Goal: Find specific page/section: Find specific page/section

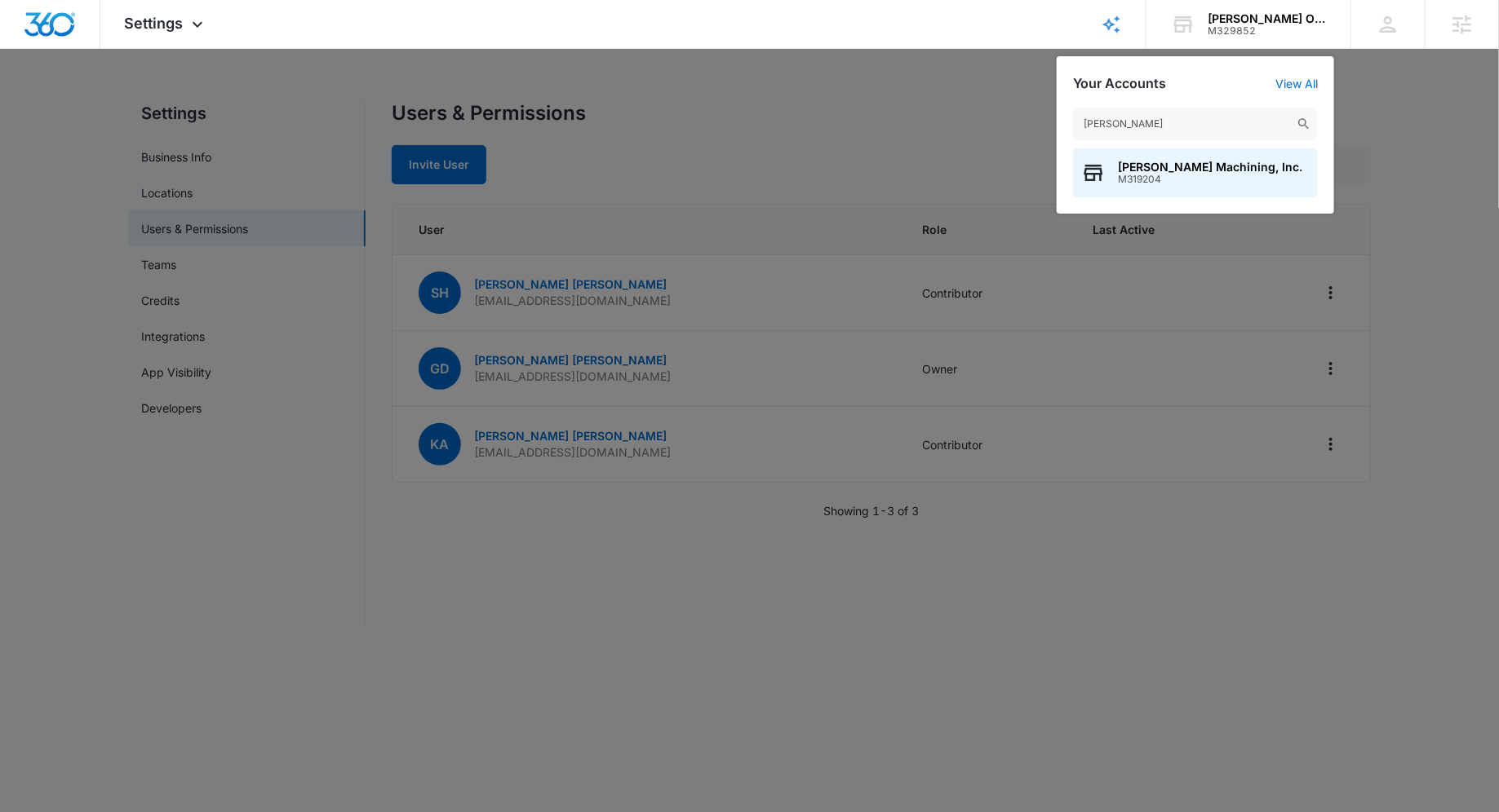
type input "tancredi"
click at [1185, 170] on span "[PERSON_NAME] Machining, Inc." at bounding box center [1209, 167] width 184 height 13
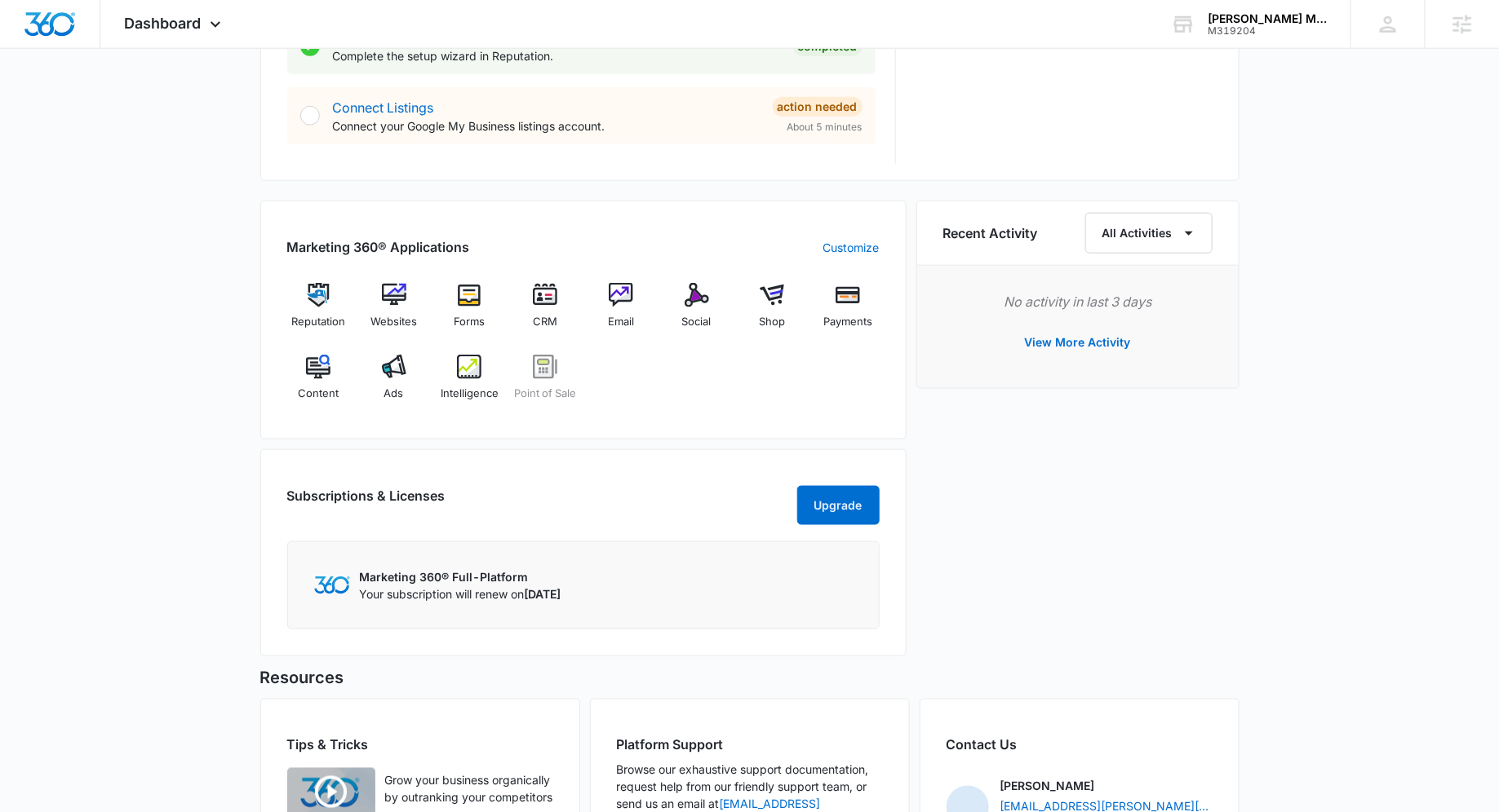
scroll to position [1030, 0]
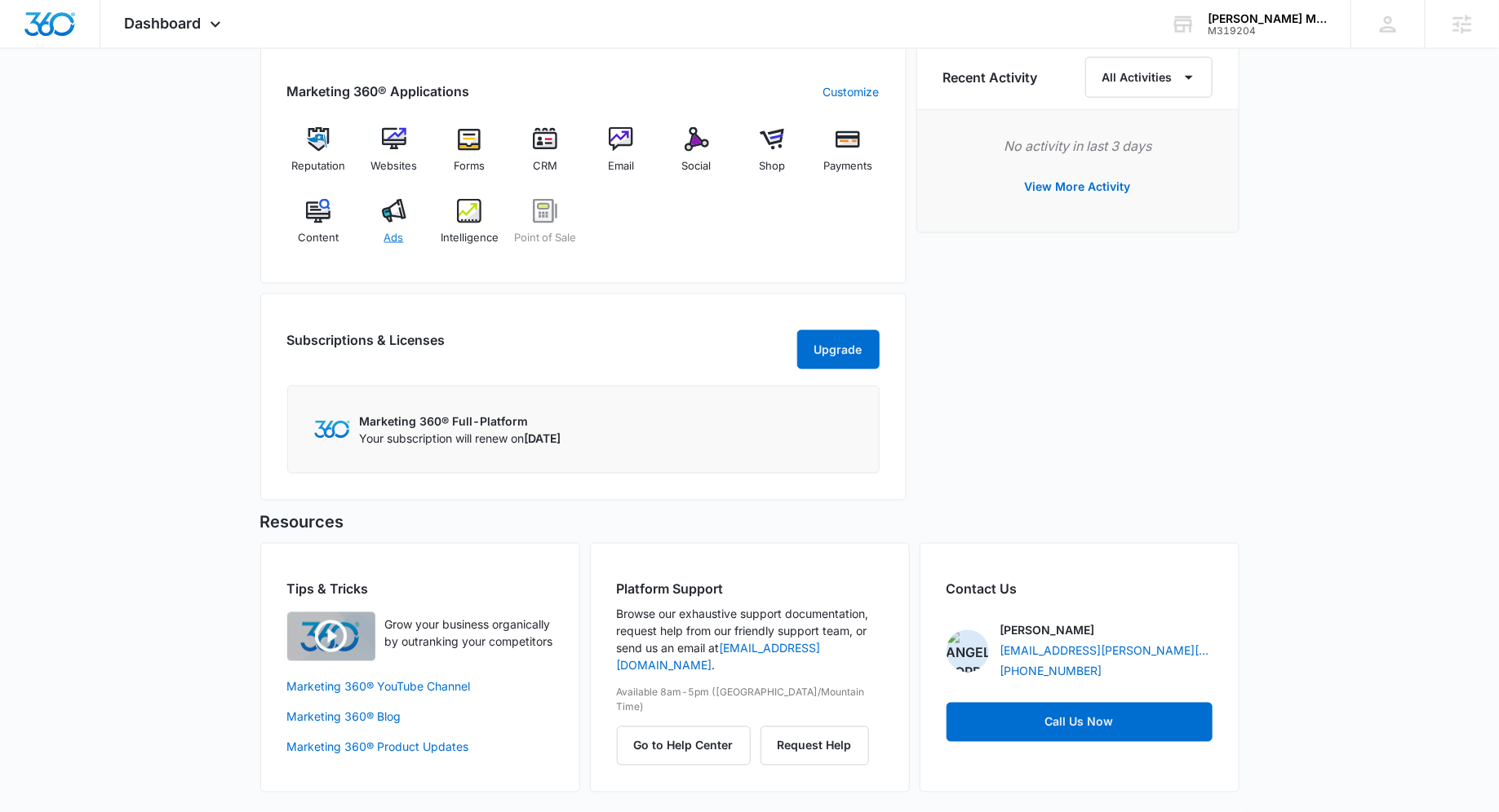
click at [393, 199] on img at bounding box center [395, 212] width 25 height 25
